Goal: Task Accomplishment & Management: Use online tool/utility

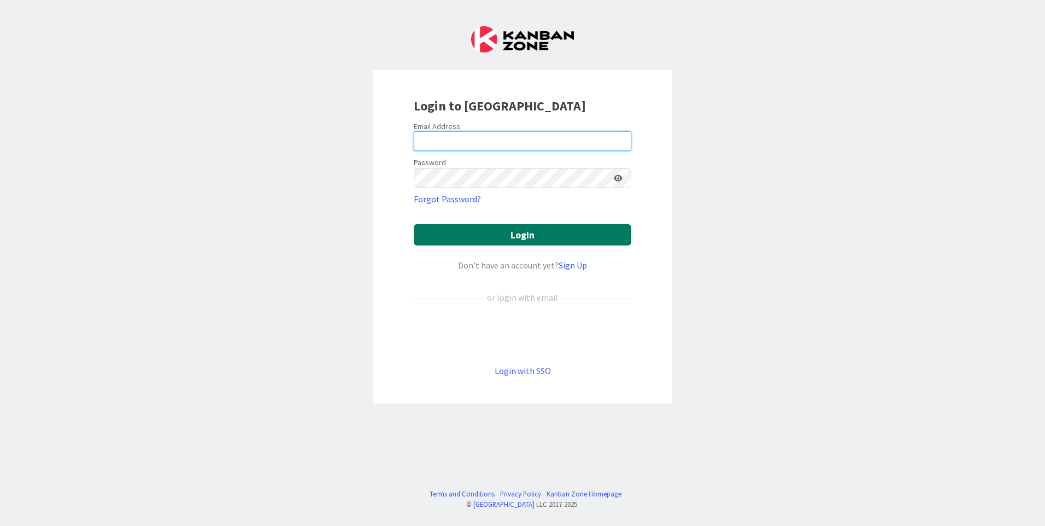
type input "[EMAIL_ADDRESS][DOMAIN_NAME]"
click at [466, 229] on button "Login" at bounding box center [522, 234] width 217 height 21
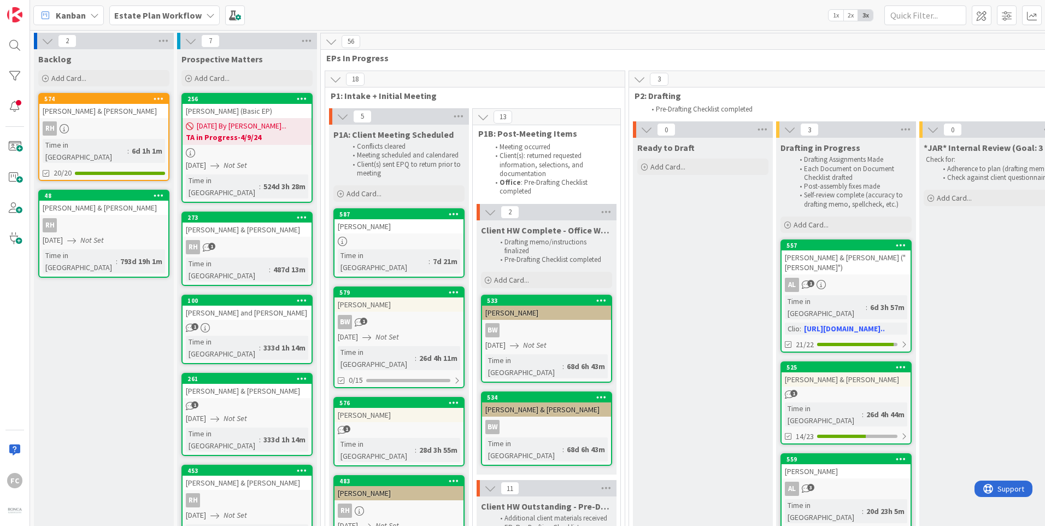
click at [255, 107] on div "[PERSON_NAME] (Basic EP)" at bounding box center [247, 111] width 129 height 14
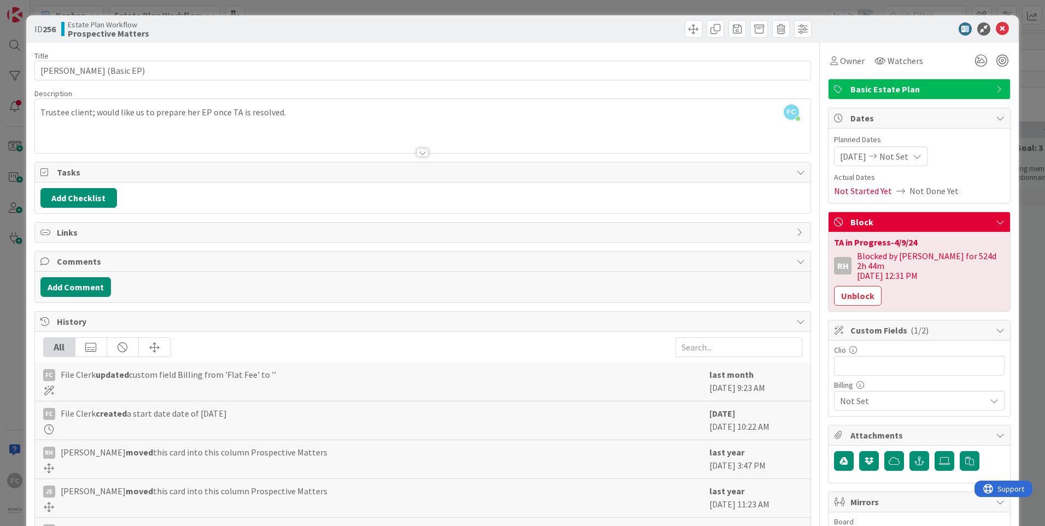
click at [985, 32] on div at bounding box center [913, 28] width 193 height 13
click at [996, 29] on icon at bounding box center [1002, 28] width 13 height 13
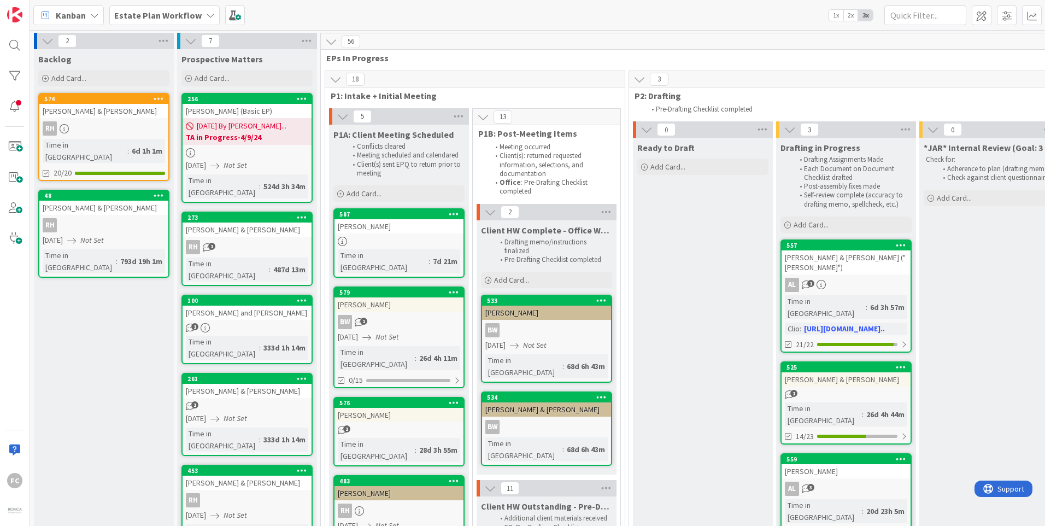
click at [94, 115] on div "[PERSON_NAME] & [PERSON_NAME]" at bounding box center [103, 111] width 129 height 14
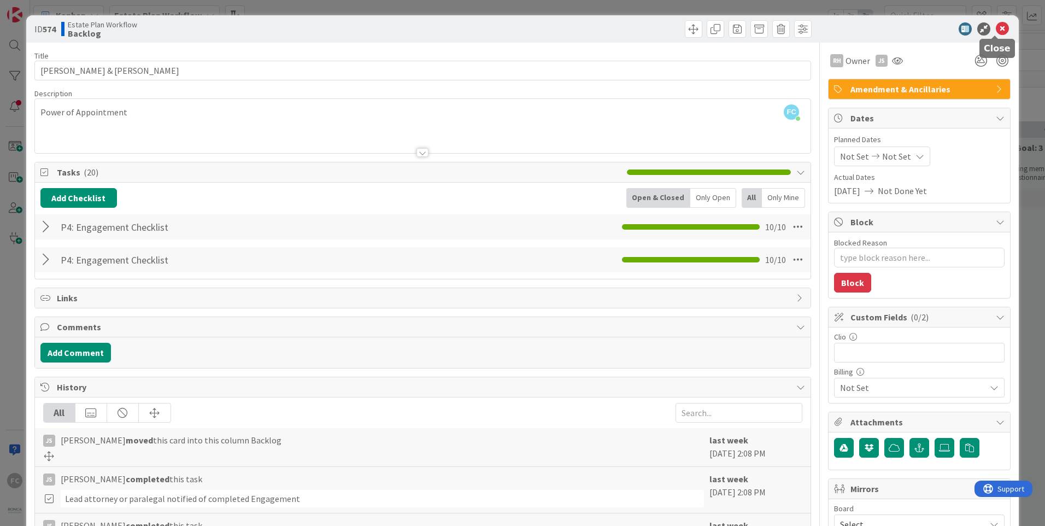
click at [996, 32] on icon at bounding box center [1002, 28] width 13 height 13
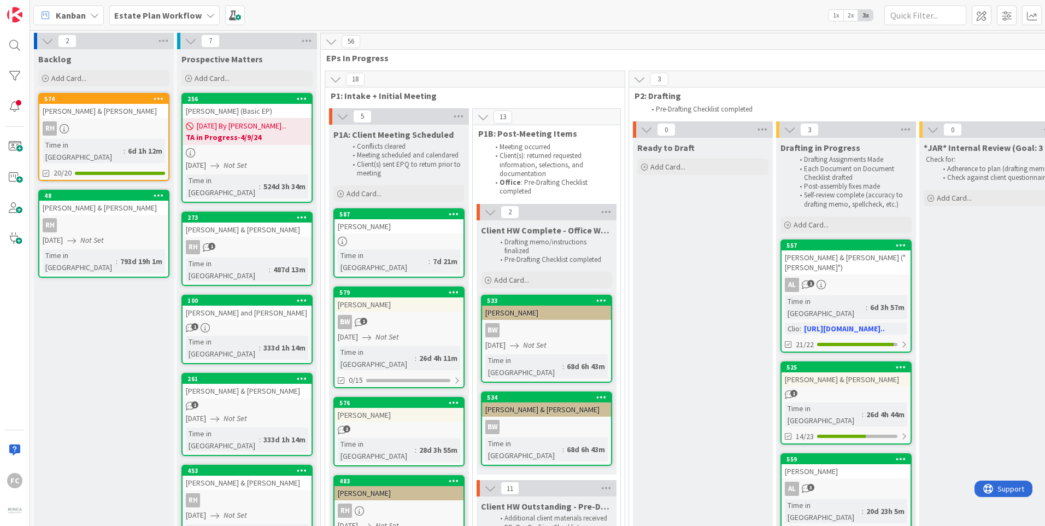
click at [389, 234] on link "587 [PERSON_NAME] Time in [GEOGRAPHIC_DATA] : 7d 21m" at bounding box center [398, 242] width 131 height 69
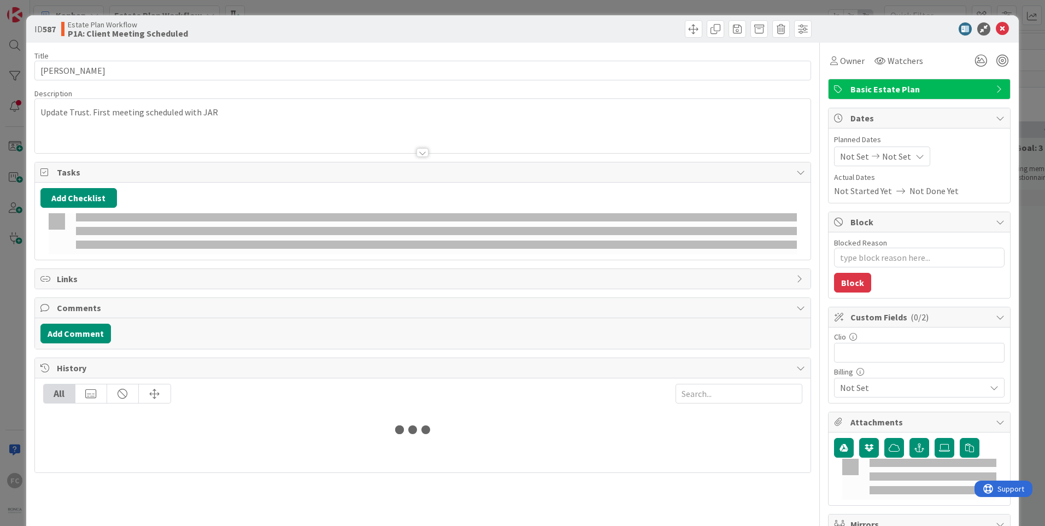
type textarea "x"
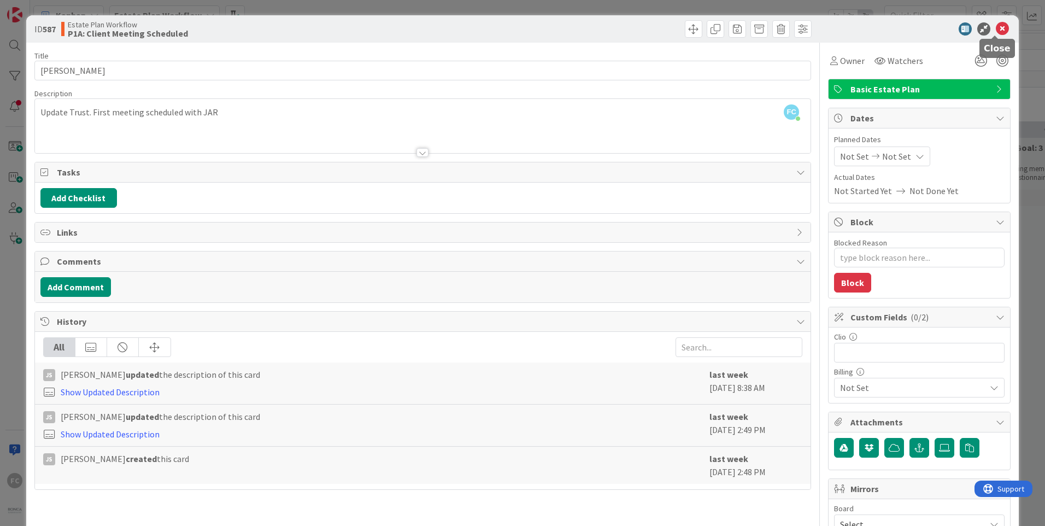
click at [996, 30] on icon at bounding box center [1002, 28] width 13 height 13
